Goal: Task Accomplishment & Management: Use online tool/utility

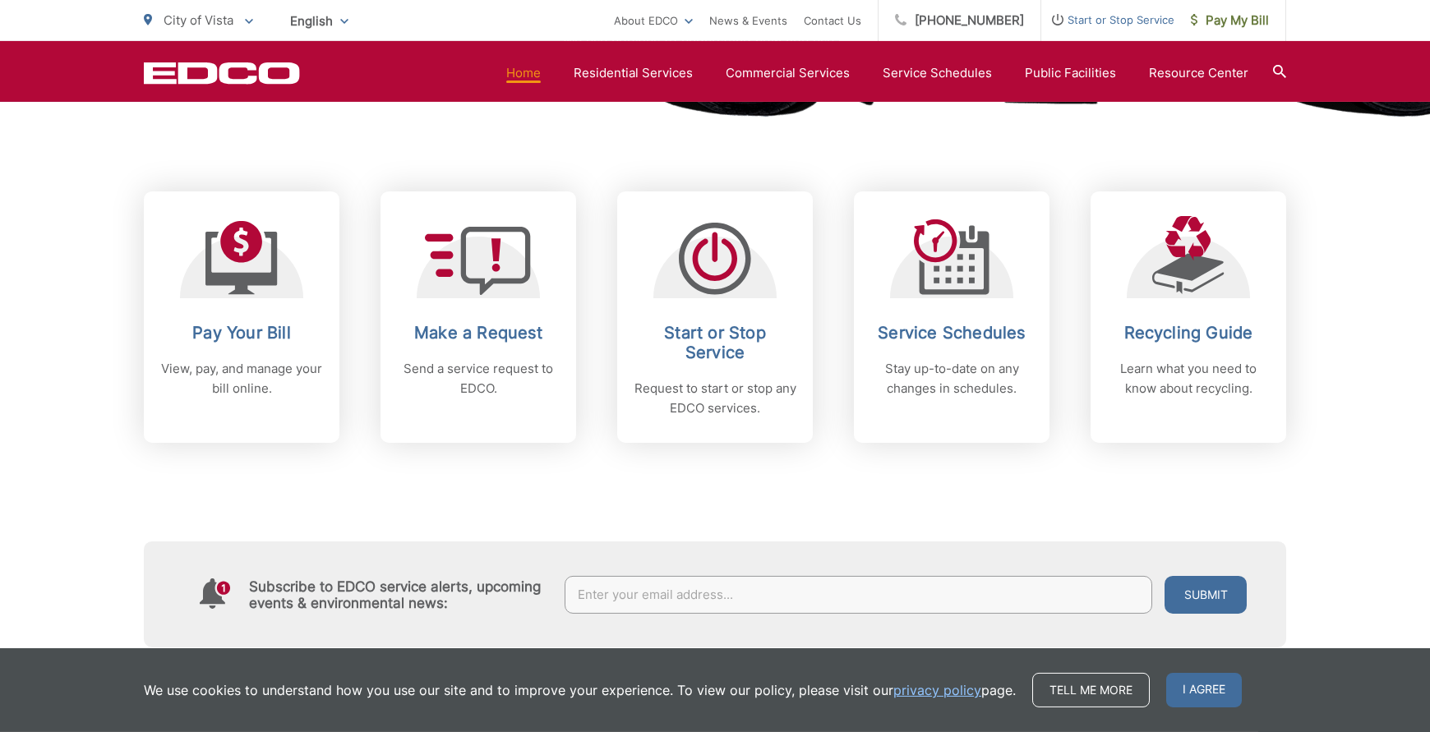
scroll to position [631, 0]
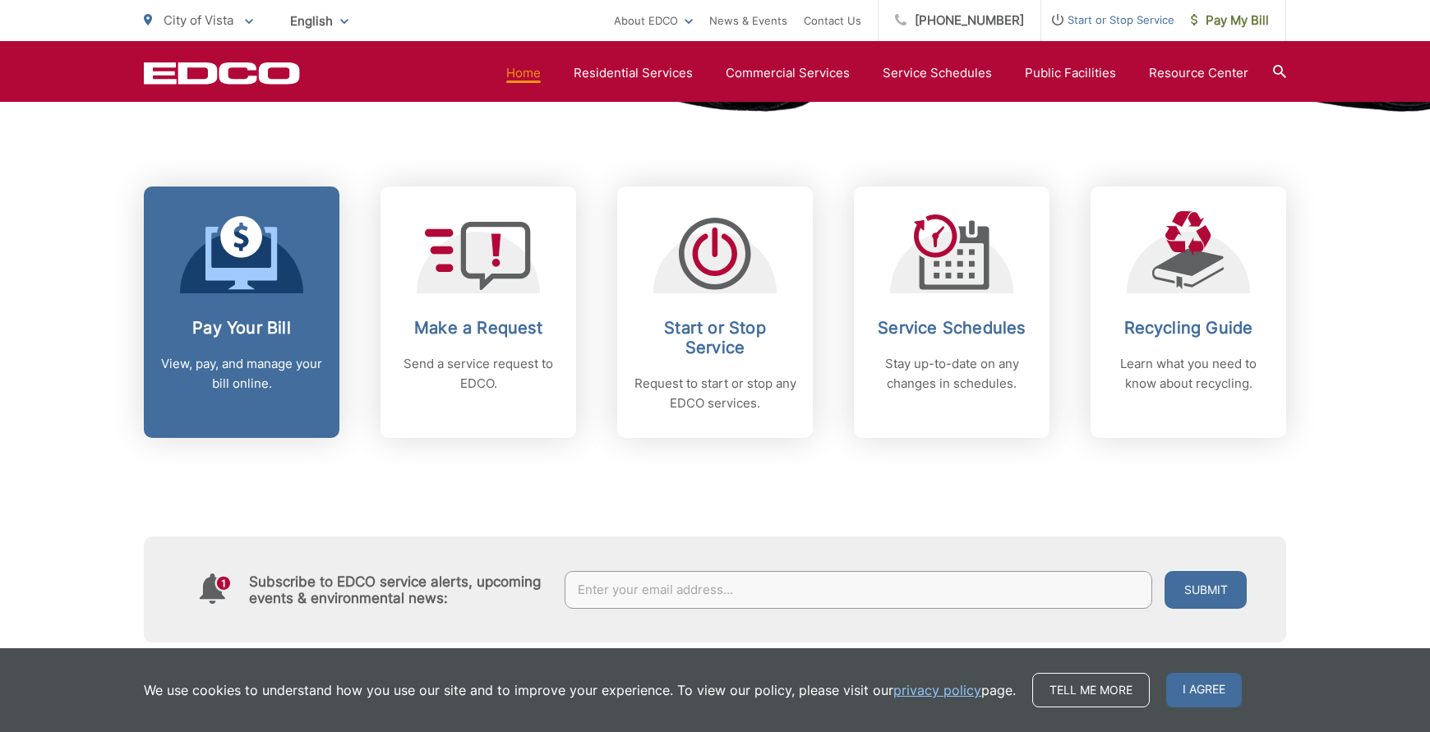
click at [241, 261] on icon at bounding box center [241, 253] width 72 height 74
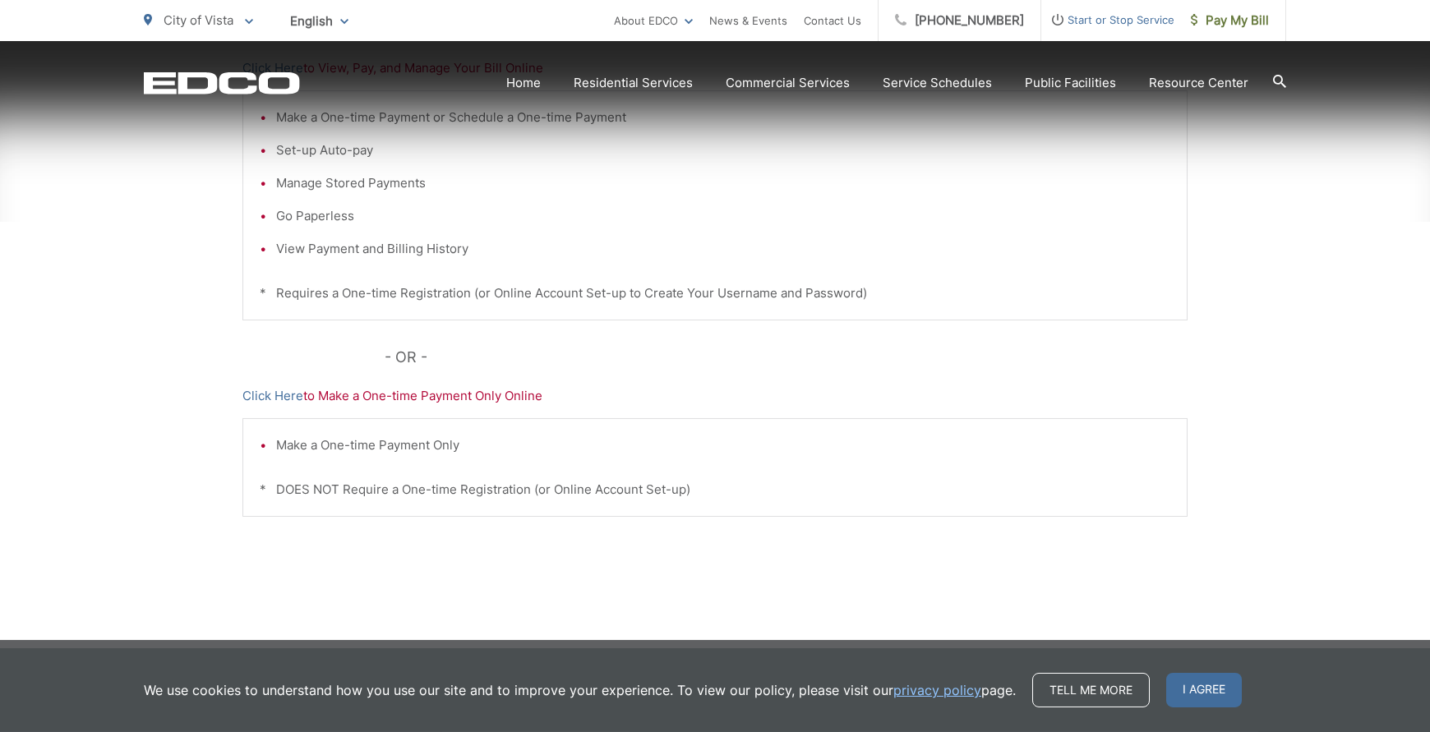
scroll to position [436, 0]
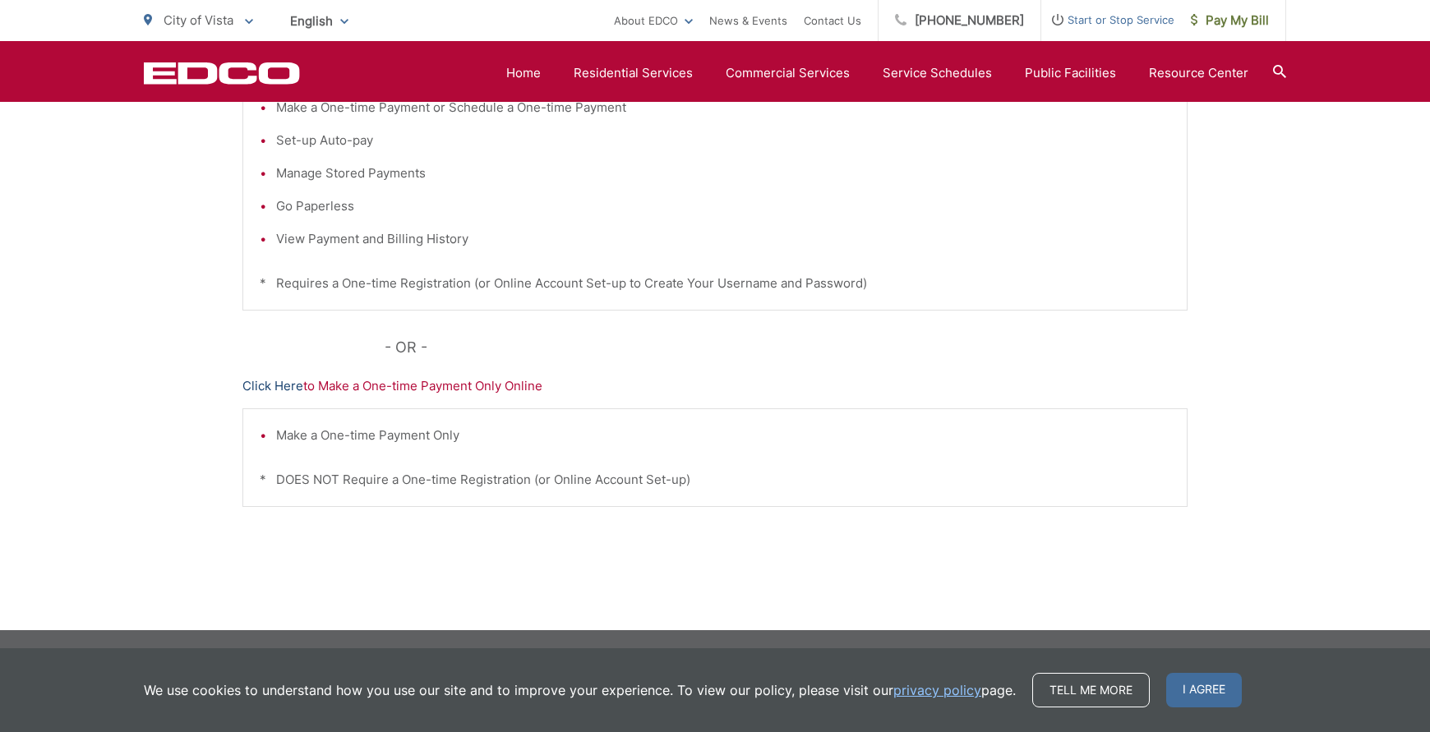
click at [288, 382] on link "Click Here" at bounding box center [272, 386] width 61 height 20
